Goal: Use online tool/utility

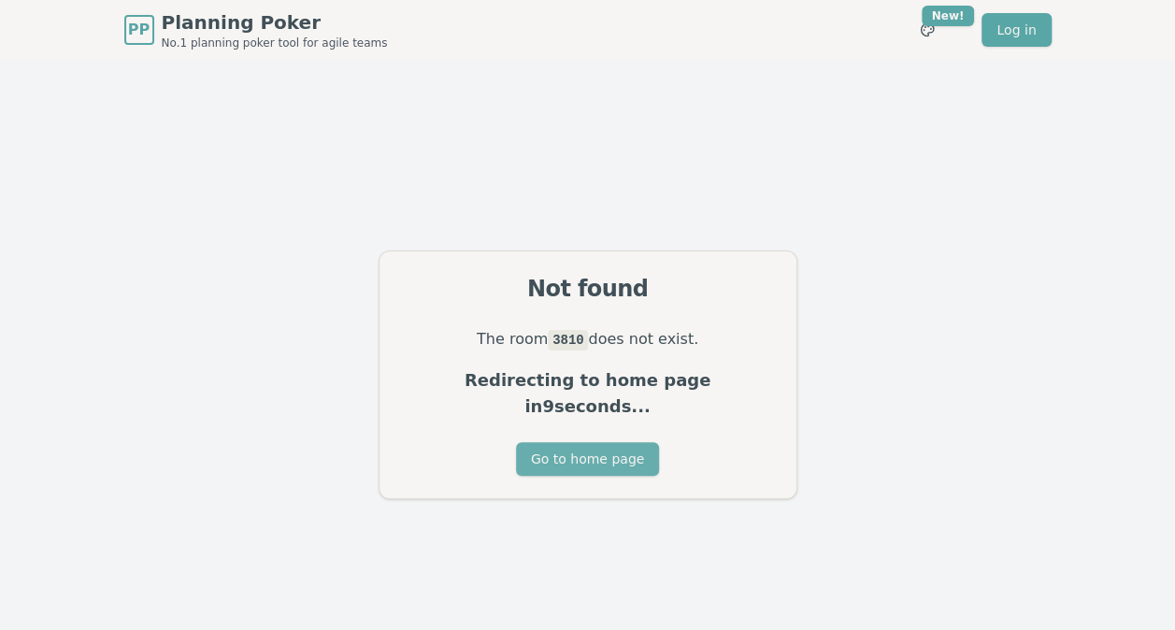
click at [574, 448] on button "Go to home page" at bounding box center [587, 459] width 143 height 34
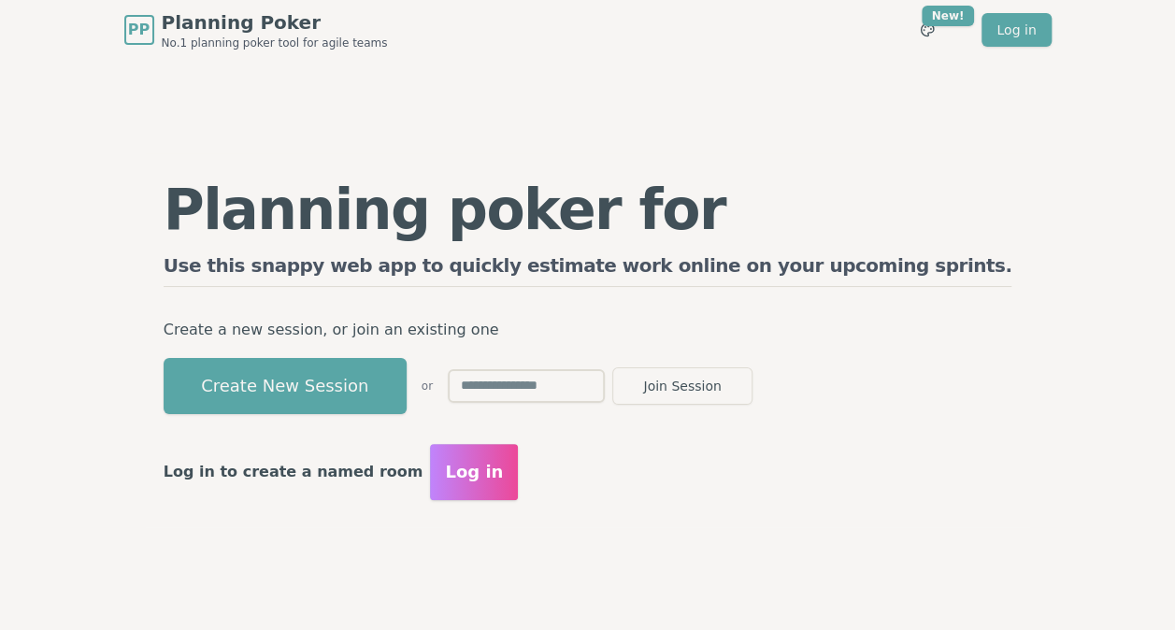
scroll to position [93, 0]
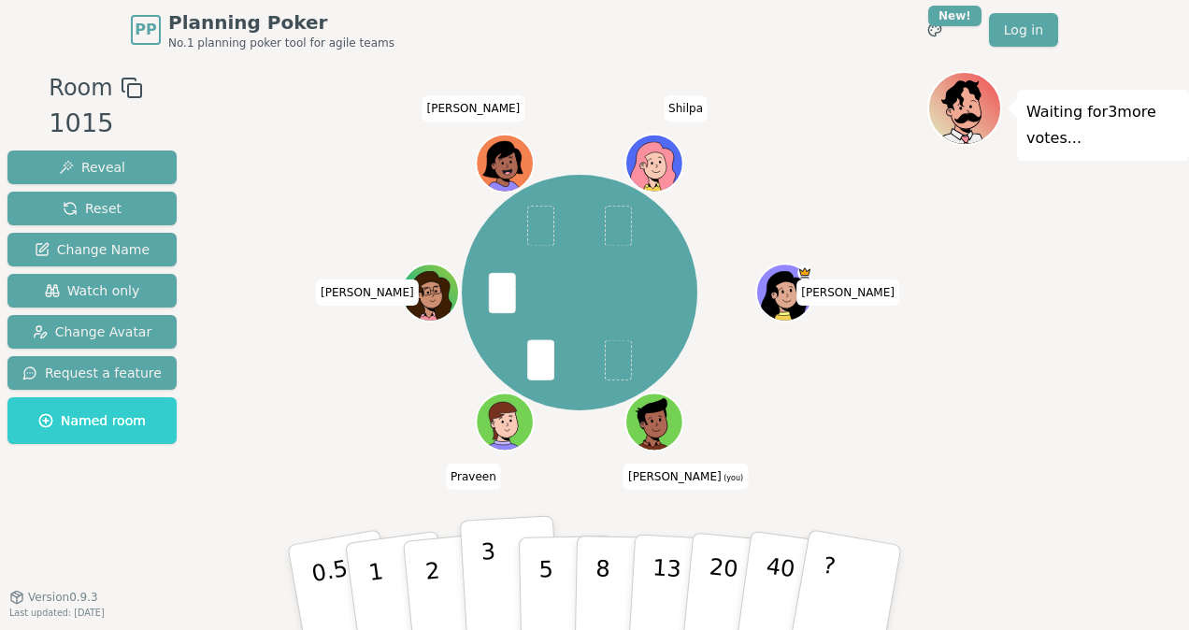
click at [485, 586] on p "3" at bounding box center [490, 589] width 21 height 102
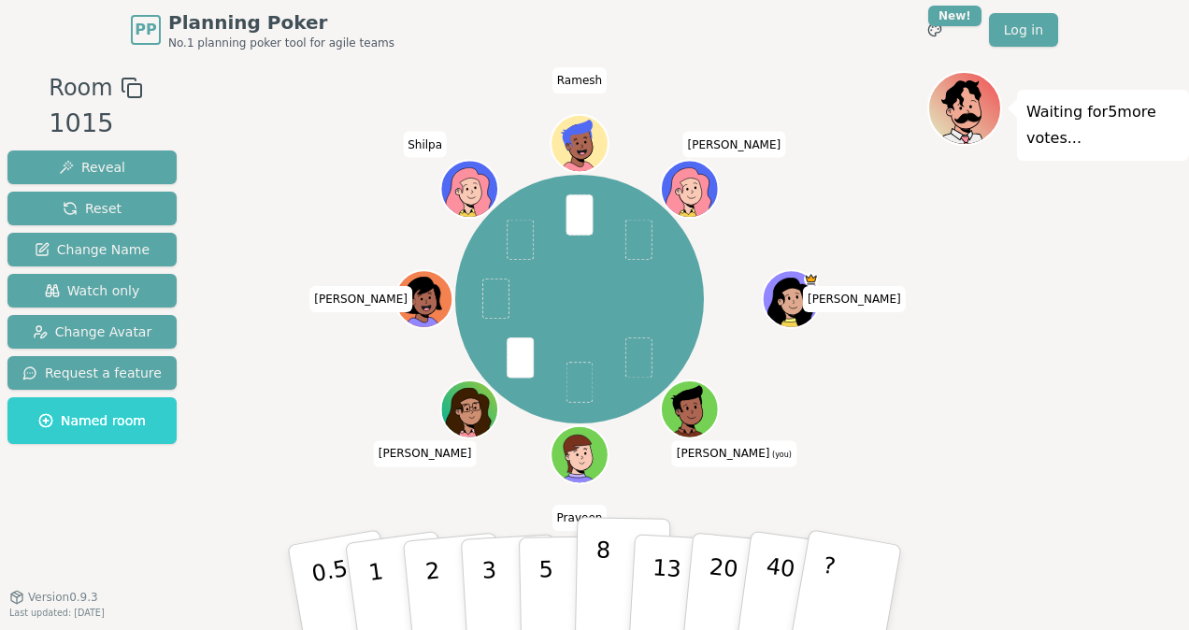
click at [587, 568] on button "8" at bounding box center [623, 588] width 96 height 142
click at [592, 552] on button "8" at bounding box center [623, 588] width 96 height 142
click at [548, 565] on p "5" at bounding box center [546, 587] width 16 height 101
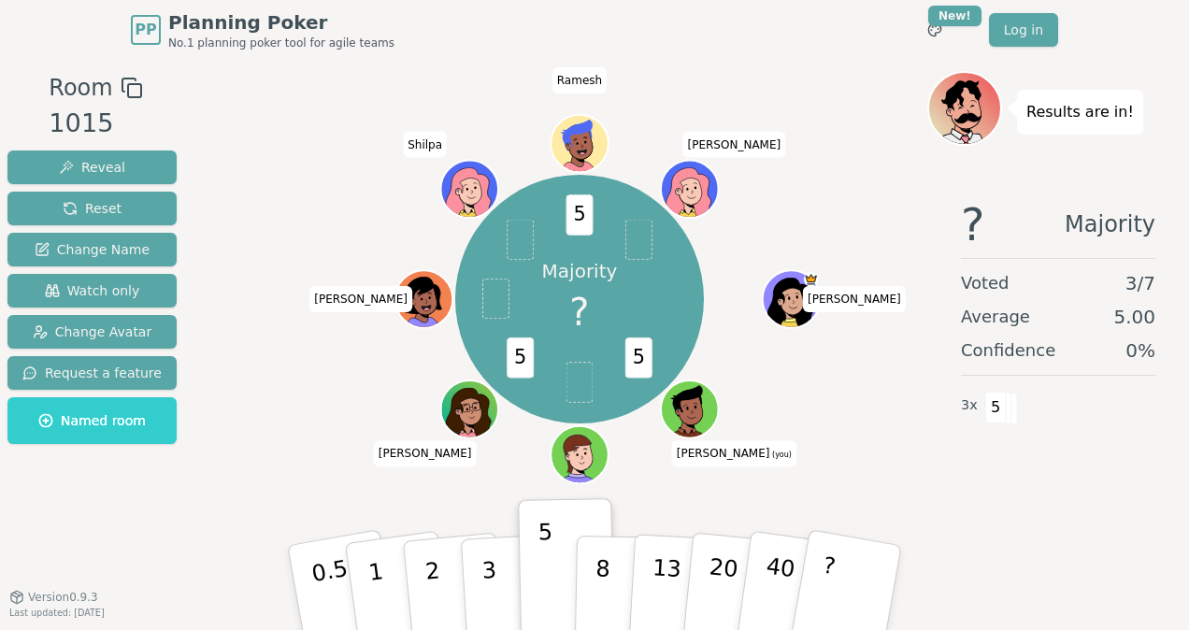
drag, startPoint x: 472, startPoint y: 178, endPoint x: 245, endPoint y: 228, distance: 232.6
click at [245, 228] on div "Majority ? 5 5 5 Yasmin Prodip (you) Praveen Natalia Fabiola Shilpa Ramesh Soph…" at bounding box center [579, 299] width 695 height 389
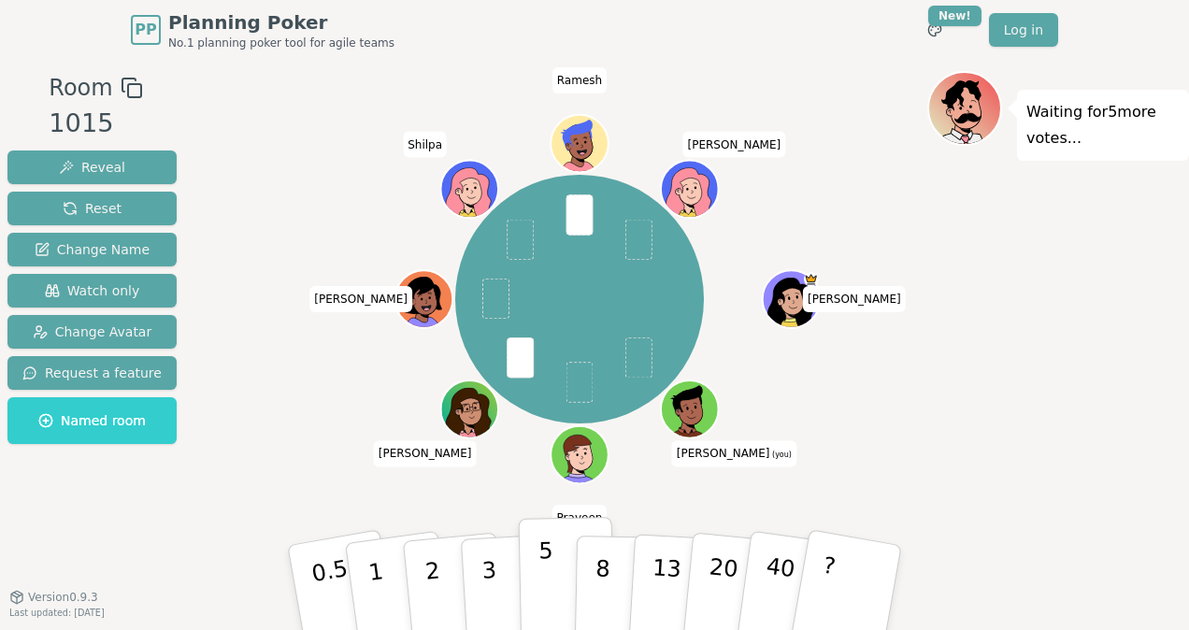
click at [557, 562] on button "5" at bounding box center [567, 588] width 96 height 142
